Goal: Find specific page/section: Find specific page/section

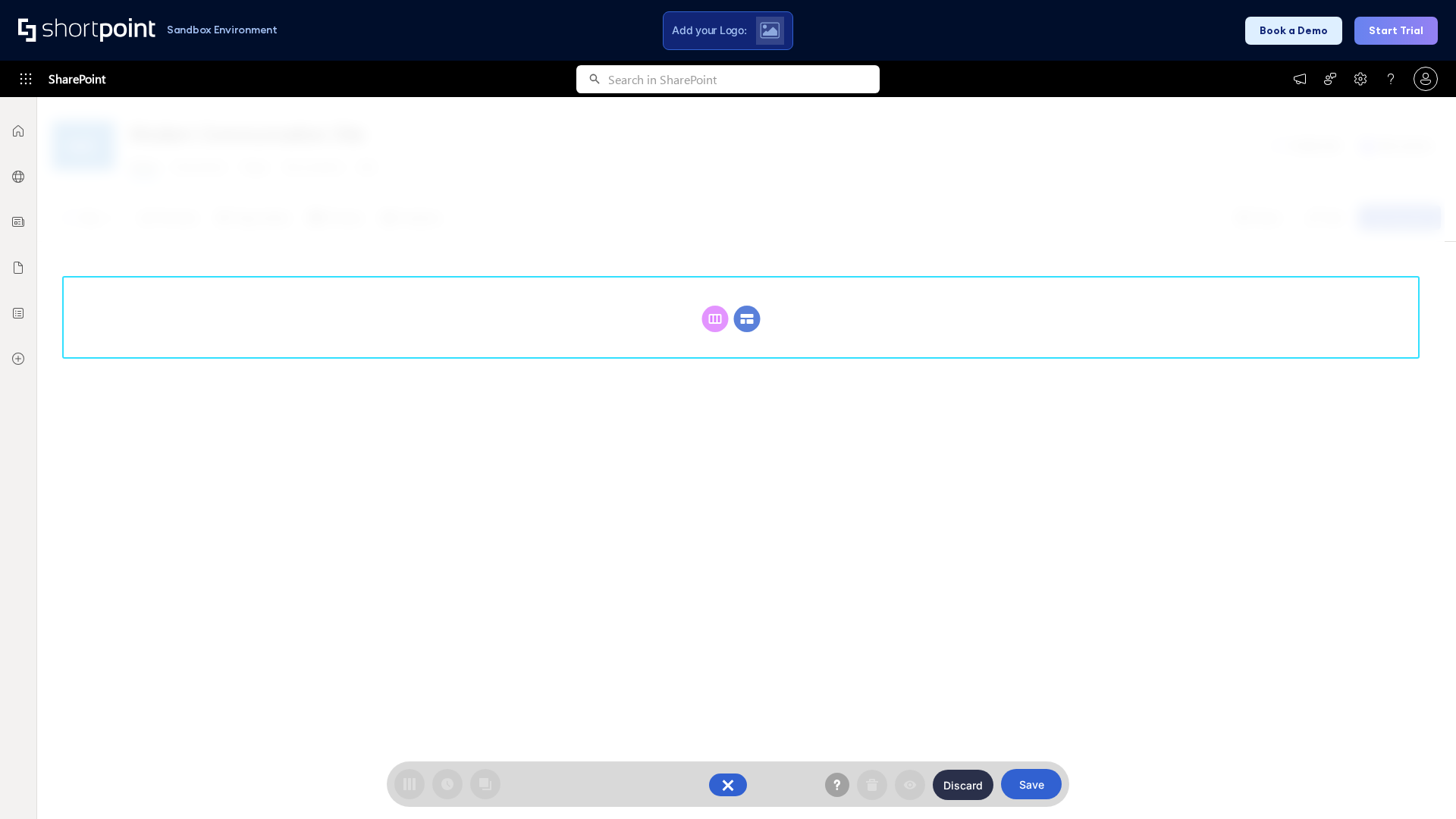
click at [747, 318] on circle at bounding box center [748, 319] width 27 height 27
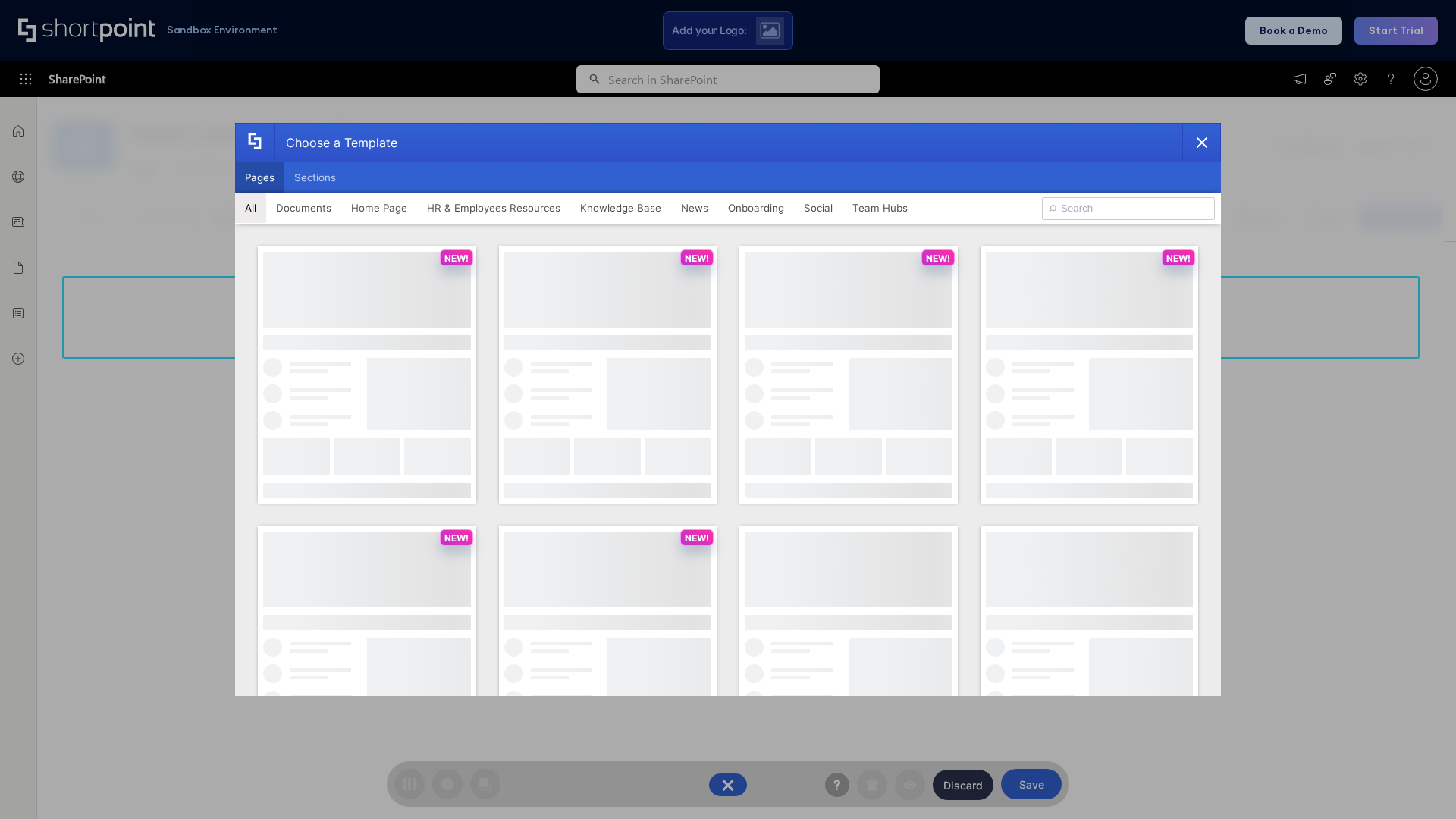
click at [259, 177] on button "Pages" at bounding box center [260, 177] width 50 height 30
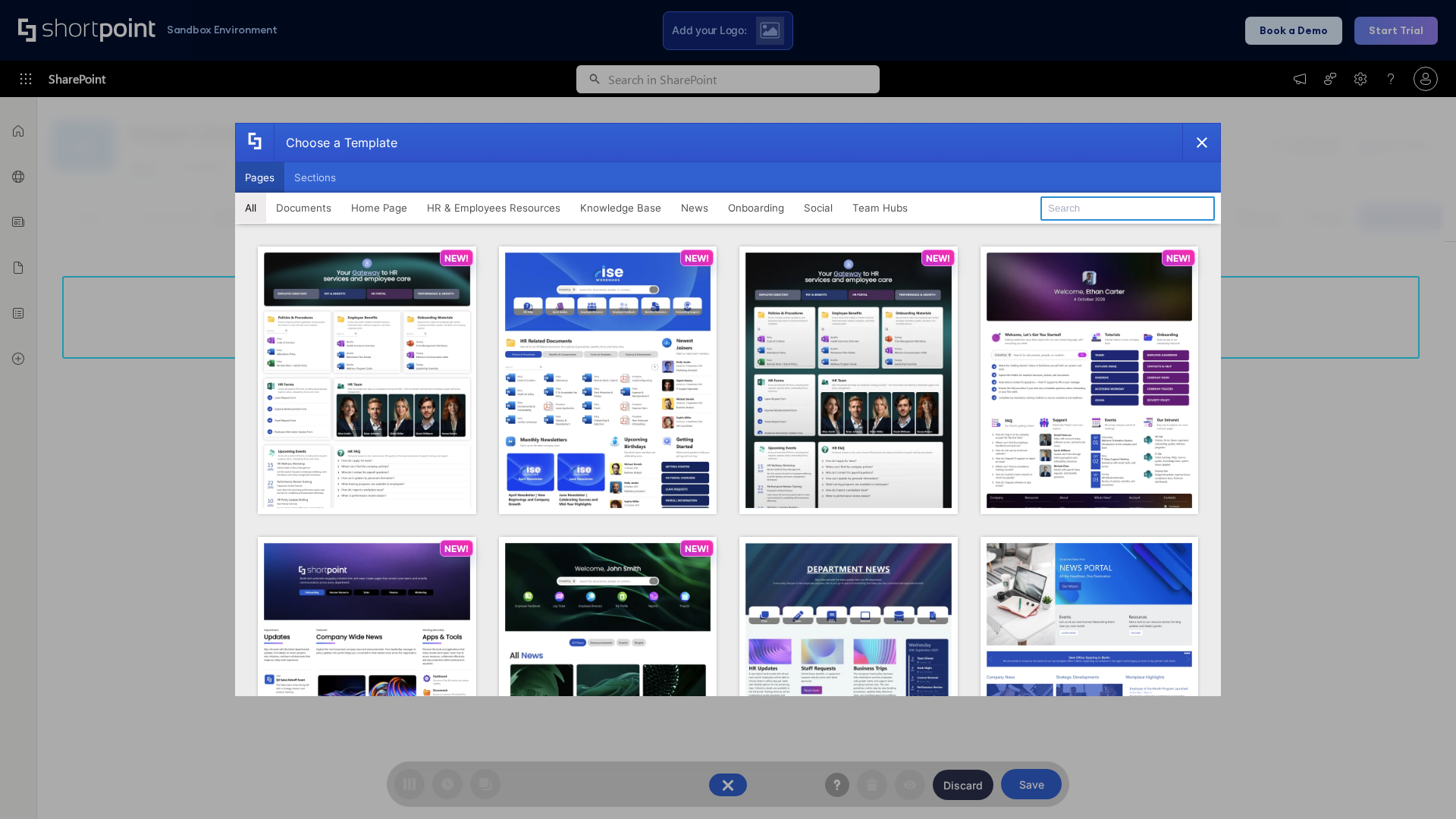
type input "Team Hub 2"
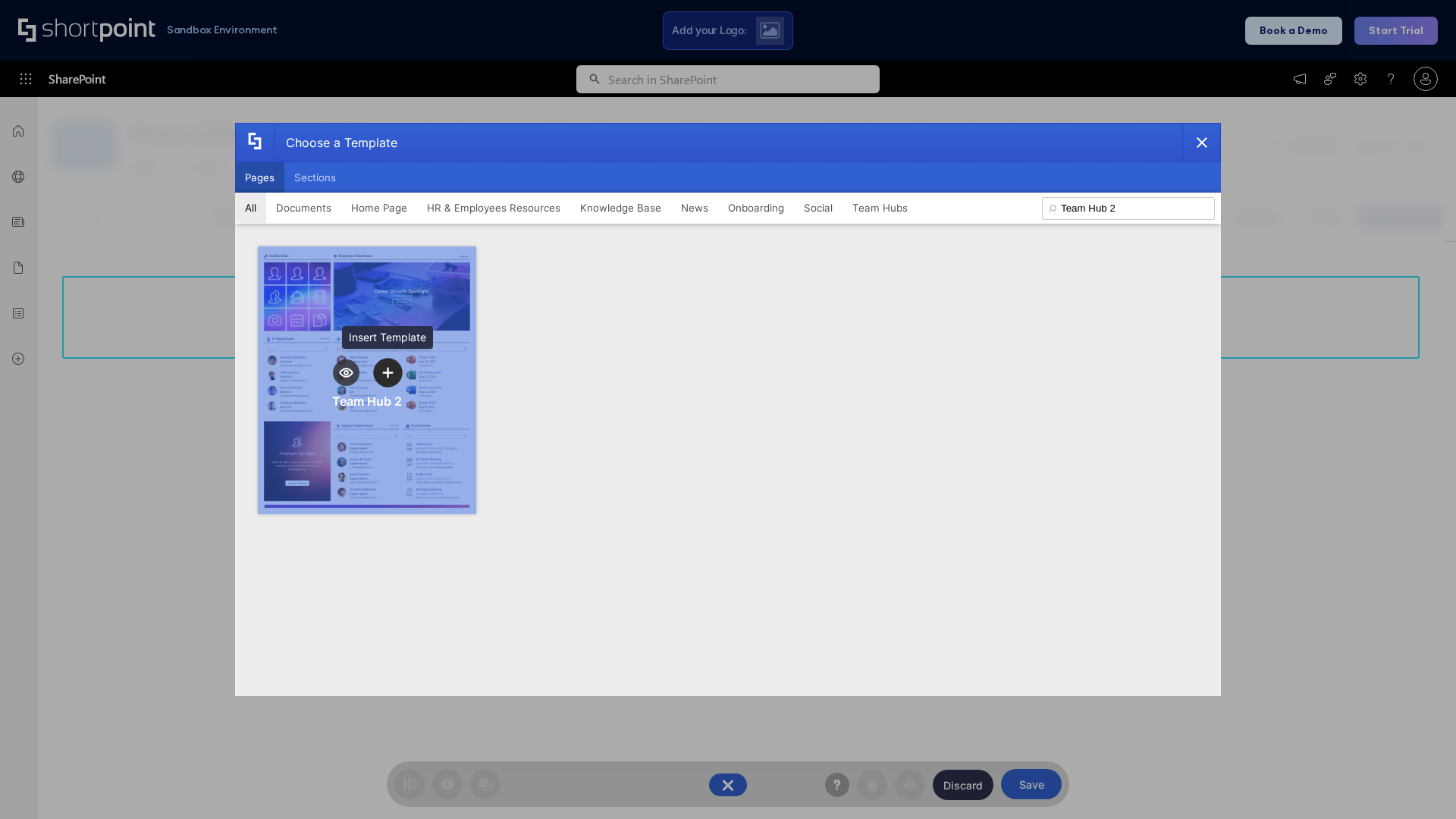
click at [388, 372] on icon "template selector" at bounding box center [387, 371] width 10 height 10
